Goal: Navigation & Orientation: Find specific page/section

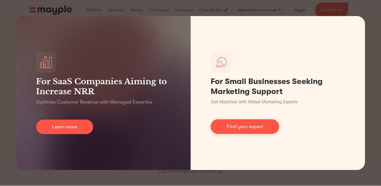
click at [374, 82] on div "For SaaS Companies Aiming to Increase NRR Optimize Customer Revenue with Manage…" at bounding box center [190, 93] width 381 height 186
click at [129, 183] on div "For SaaS Companies Aiming to Increase NRR Optimize Customer Revenue with Manage…" at bounding box center [190, 93] width 381 height 186
click at [129, 178] on div "For SaaS Companies Aiming to Increase NRR Optimize Customer Revenue with Manage…" at bounding box center [190, 93] width 381 height 186
click at [96, 8] on div "For SaaS Companies Aiming to Increase NRR Optimize Customer Revenue with Manage…" at bounding box center [190, 93] width 381 height 186
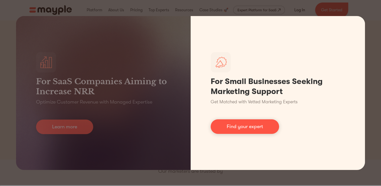
click at [246, 124] on link "Find your expert" at bounding box center [245, 126] width 68 height 15
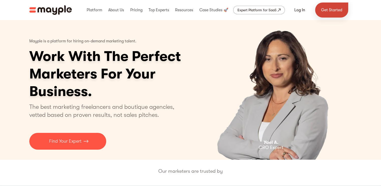
click at [329, 12] on link "Get Started" at bounding box center [331, 10] width 33 height 15
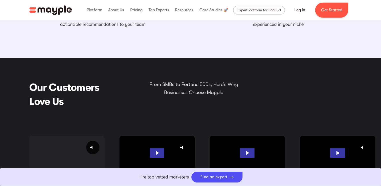
scroll to position [853, 0]
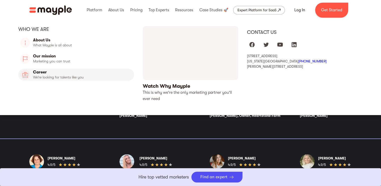
click at [56, 77] on link "Career" at bounding box center [76, 75] width 116 height 12
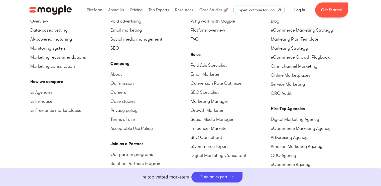
scroll to position [1304, 0]
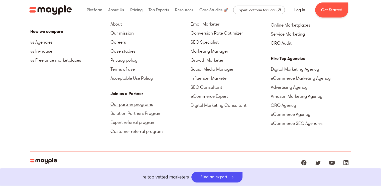
click at [150, 103] on link "Our partner programs" at bounding box center [151, 104] width 80 height 9
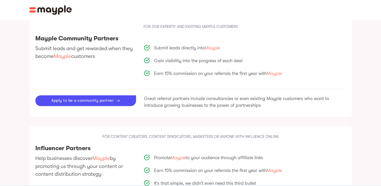
scroll to position [552, 0]
